Goal: Navigation & Orientation: Find specific page/section

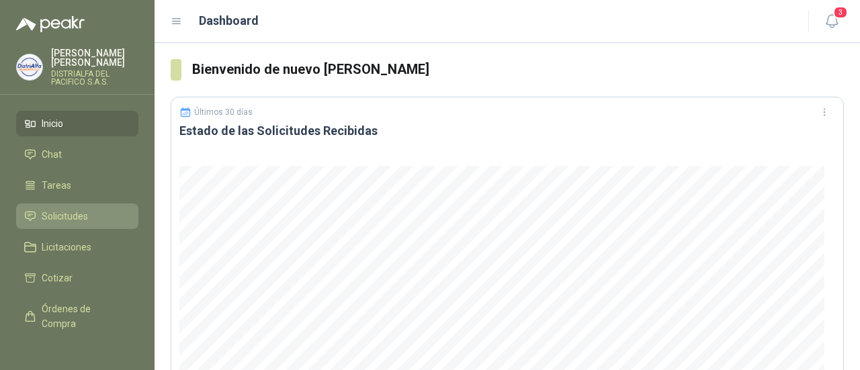
click at [74, 213] on span "Solicitudes" at bounding box center [65, 216] width 46 height 15
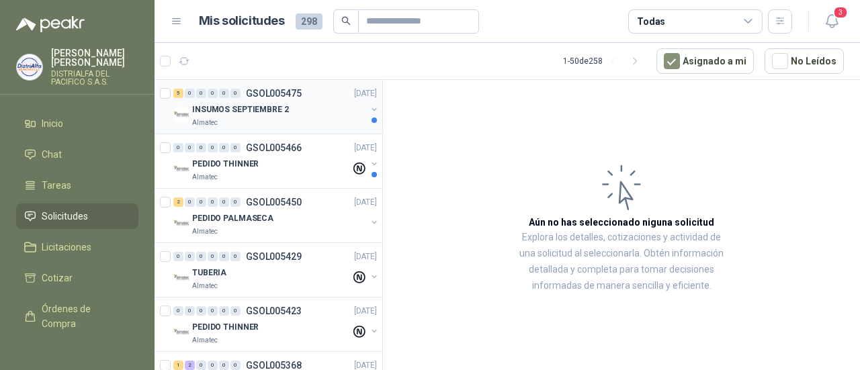
click at [247, 109] on p "INSUMOS SEPTIEMBRE 2" at bounding box center [240, 109] width 97 height 13
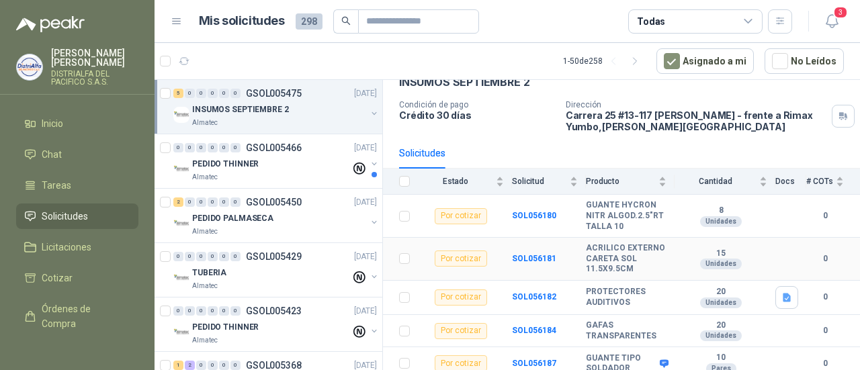
scroll to position [87, 0]
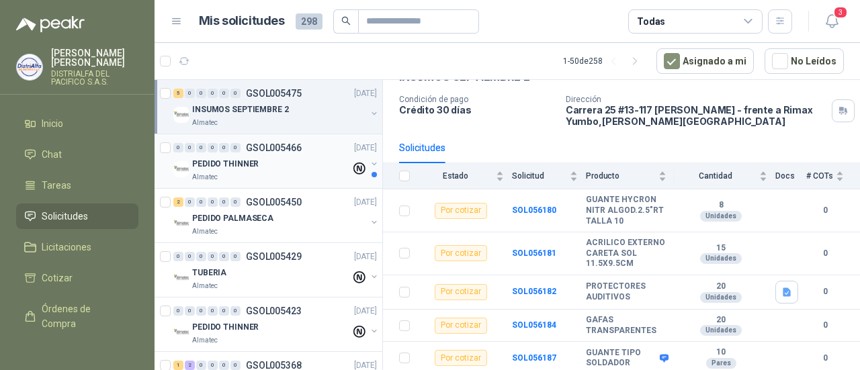
click at [304, 169] on div "PEDIDO THINNER" at bounding box center [271, 164] width 159 height 16
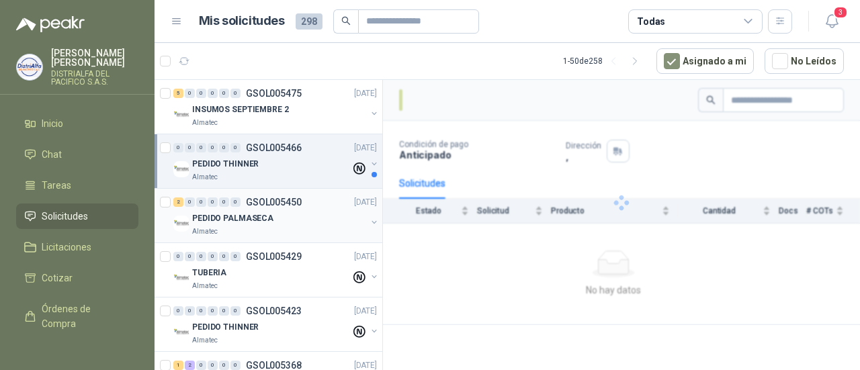
click at [304, 218] on div "PEDIDO PALMASECA" at bounding box center [279, 218] width 174 height 16
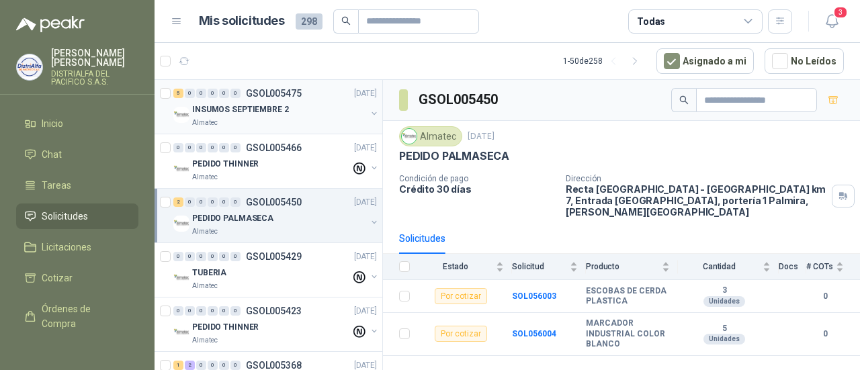
click at [278, 114] on p "INSUMOS SEPTIEMBRE 2" at bounding box center [240, 109] width 97 height 13
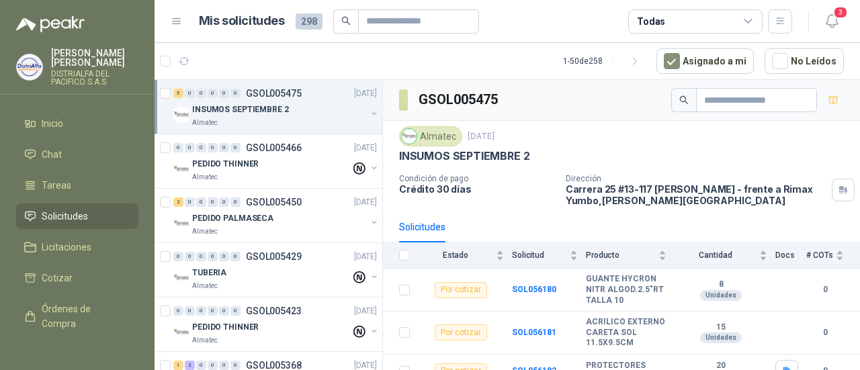
click at [296, 103] on div "INSUMOS SEPTIEMBRE 2" at bounding box center [279, 109] width 174 height 16
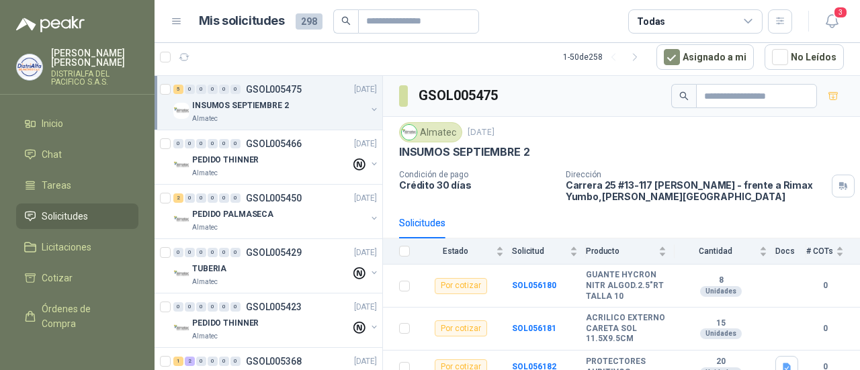
click at [281, 105] on p "INSUMOS SEPTIEMBRE 2" at bounding box center [240, 105] width 97 height 13
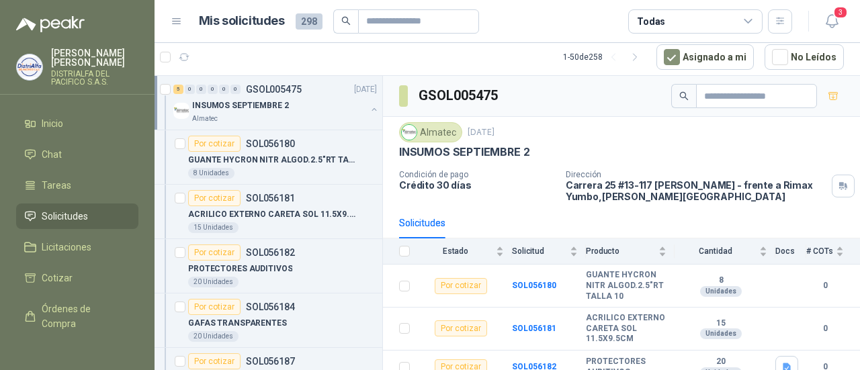
click at [218, 105] on p "INSUMOS SEPTIEMBRE 2" at bounding box center [240, 105] width 97 height 13
